Goal: Navigation & Orientation: Find specific page/section

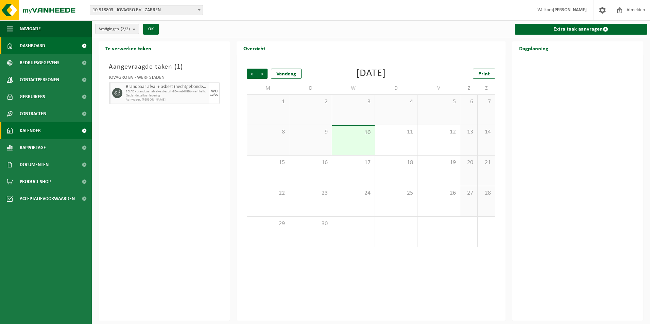
click at [39, 43] on span "Dashboard" at bounding box center [33, 45] width 26 height 17
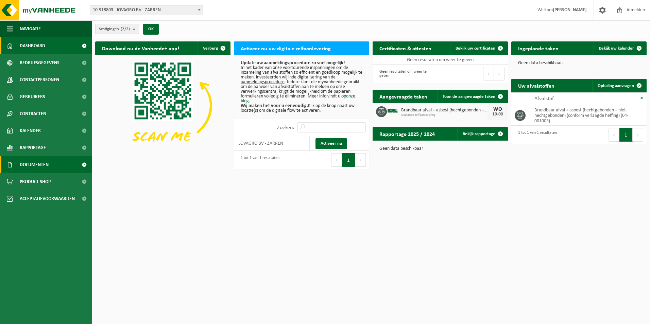
click at [37, 164] on span "Documenten" at bounding box center [34, 164] width 29 height 17
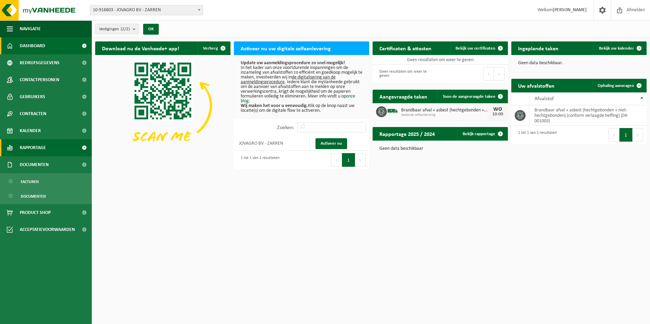
click at [40, 150] on span "Rapportage" at bounding box center [33, 147] width 26 height 17
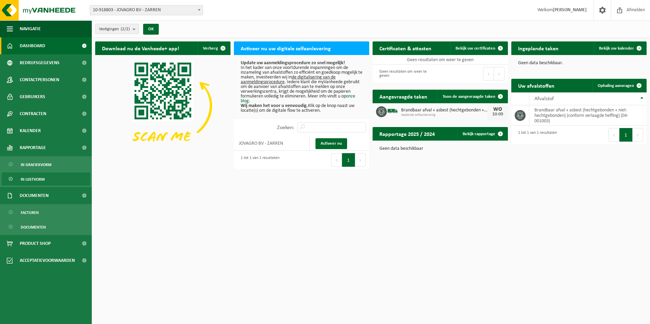
click at [32, 180] on span "In lijstvorm" at bounding box center [33, 179] width 24 height 13
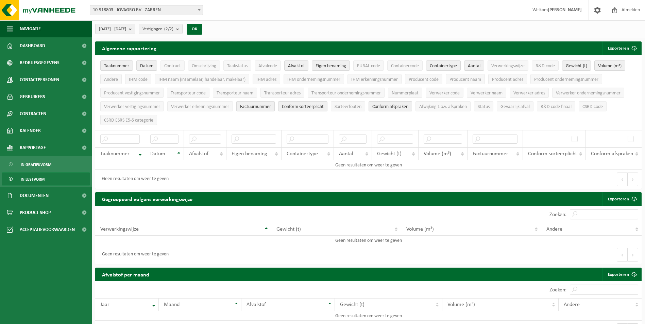
click at [43, 165] on span "In grafiekvorm" at bounding box center [36, 164] width 31 height 13
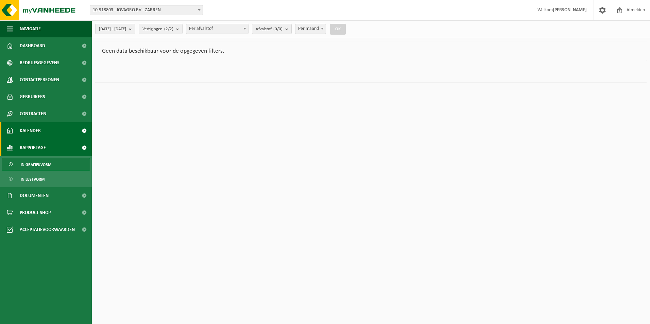
click at [45, 133] on link "Kalender" at bounding box center [46, 130] width 92 height 17
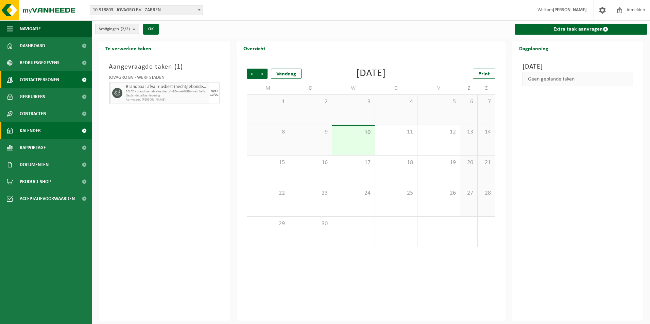
click at [42, 80] on span "Contactpersonen" at bounding box center [39, 79] width 39 height 17
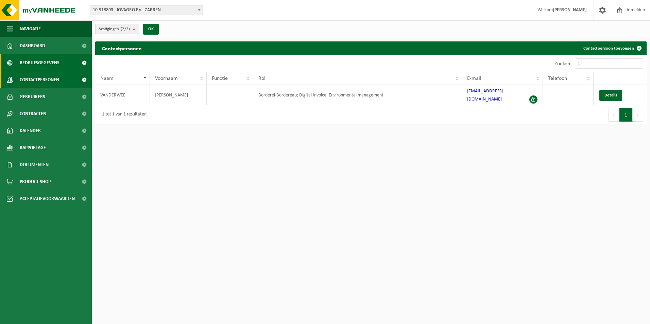
click at [48, 65] on span "Bedrijfsgegevens" at bounding box center [40, 62] width 40 height 17
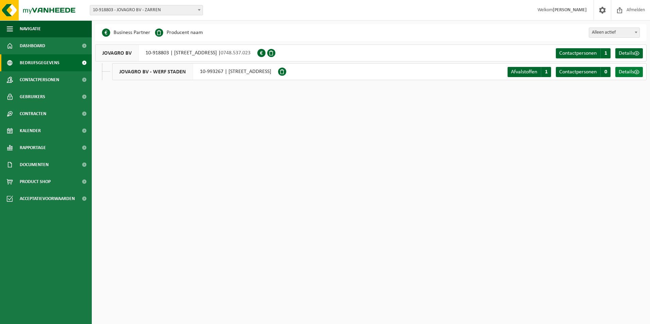
click at [630, 72] on span "Details" at bounding box center [626, 71] width 15 height 5
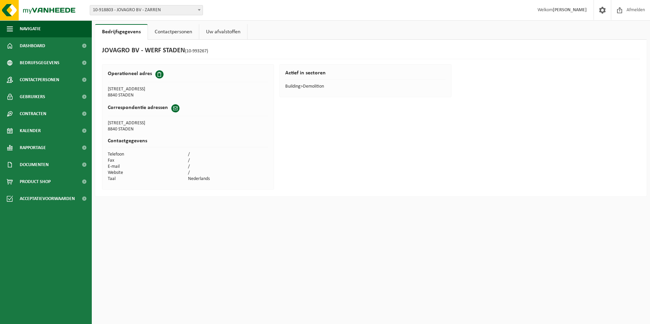
click at [167, 33] on link "Contactpersonen" at bounding box center [173, 32] width 51 height 16
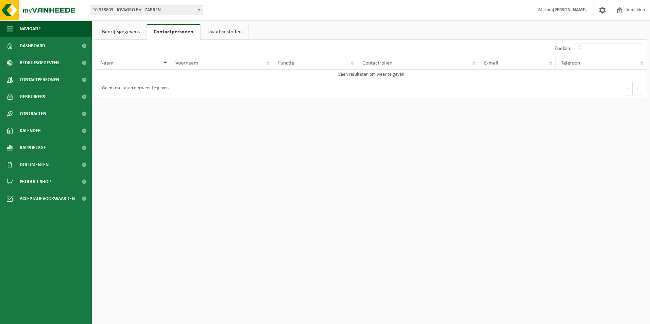
click at [167, 32] on link "Contactpersonen" at bounding box center [173, 32] width 53 height 16
click at [226, 28] on link "Uw afvalstoffen" at bounding box center [225, 32] width 48 height 16
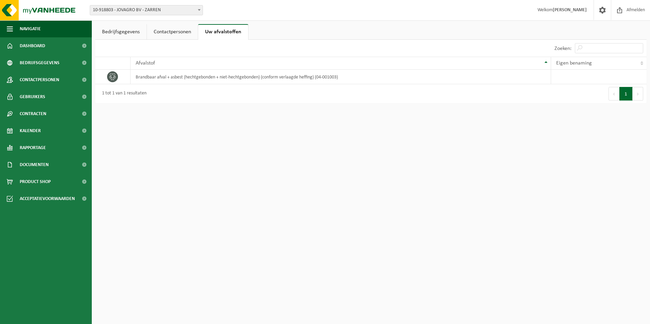
click at [128, 36] on link "Bedrijfsgegevens" at bounding box center [120, 32] width 51 height 16
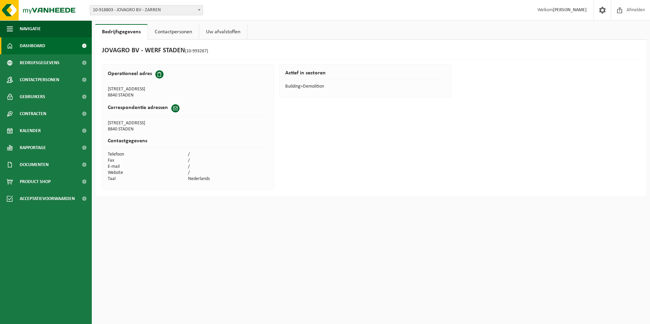
click at [29, 46] on span "Dashboard" at bounding box center [33, 45] width 26 height 17
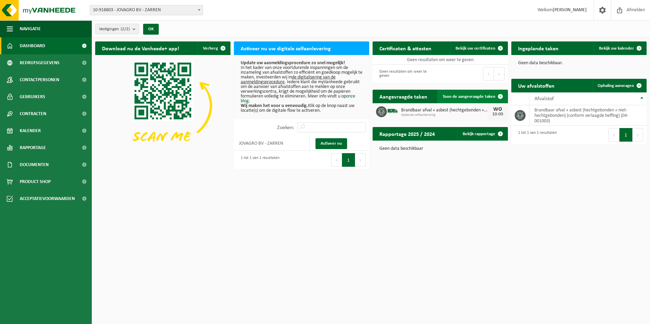
click at [490, 95] on span "Toon de aangevraagde taken" at bounding box center [469, 97] width 53 height 4
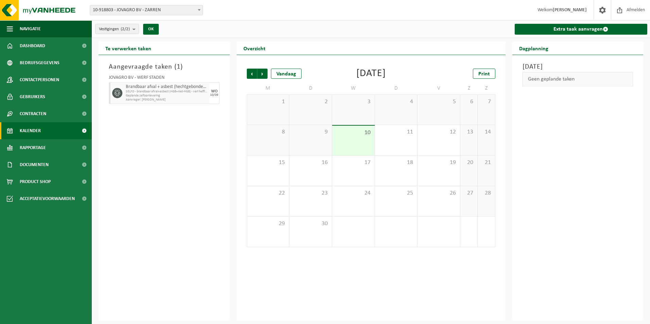
click at [25, 129] on span "Kalender" at bounding box center [30, 130] width 21 height 17
click at [34, 129] on span "Kalender" at bounding box center [30, 130] width 21 height 17
click at [580, 80] on div "Geen geplande taken" at bounding box center [578, 79] width 111 height 14
click at [551, 80] on div "Geen geplande taken" at bounding box center [578, 79] width 111 height 14
click at [538, 83] on div "Geen geplande taken" at bounding box center [578, 79] width 111 height 14
